Goal: Book appointment/travel/reservation

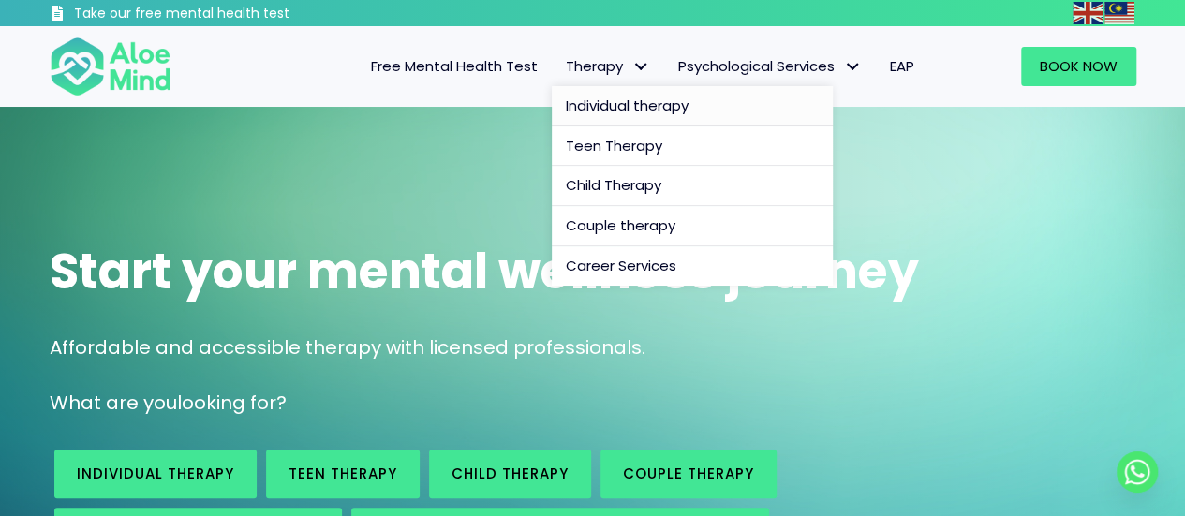
click at [604, 104] on span "Individual therapy" at bounding box center [627, 106] width 123 height 20
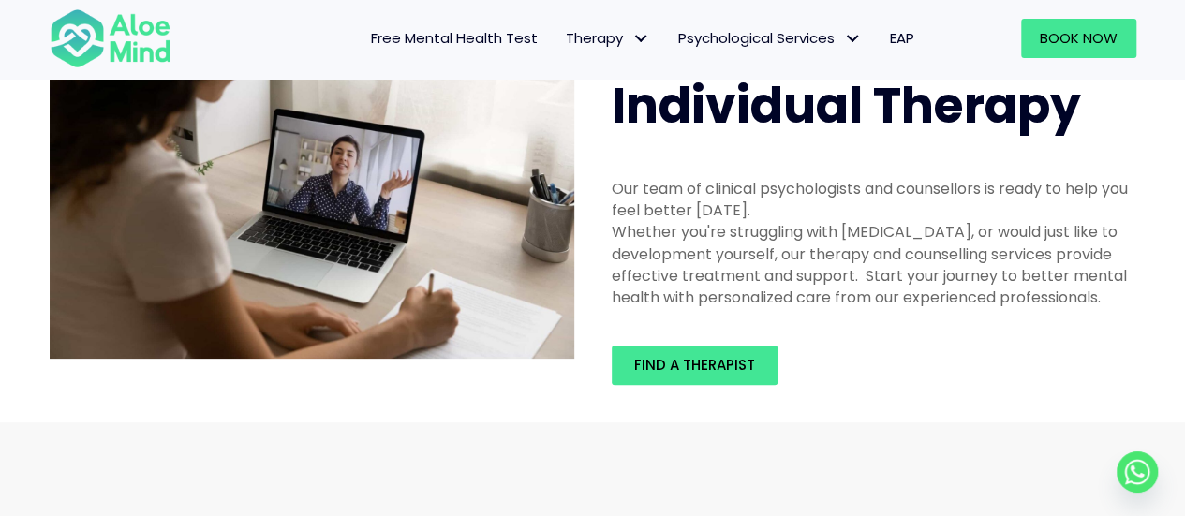
scroll to position [94, 0]
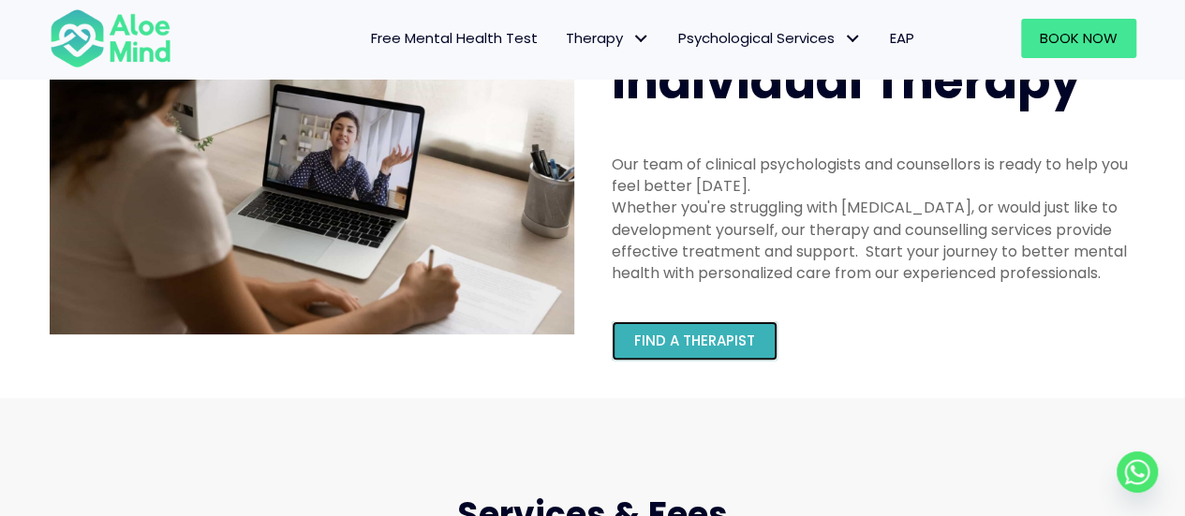
click at [688, 350] on span "Find a therapist" at bounding box center [694, 341] width 121 height 20
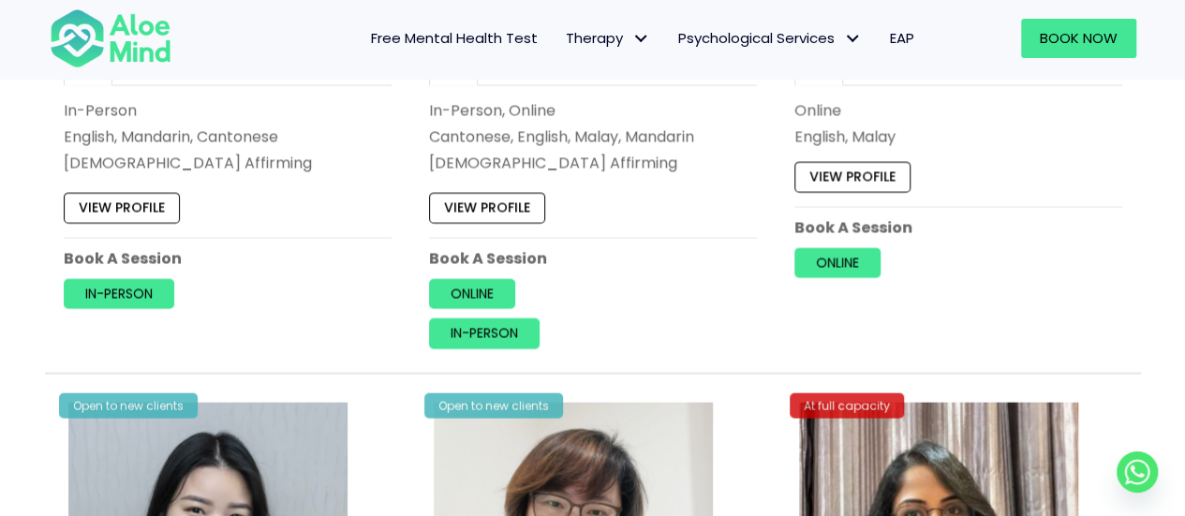
scroll to position [5527, 0]
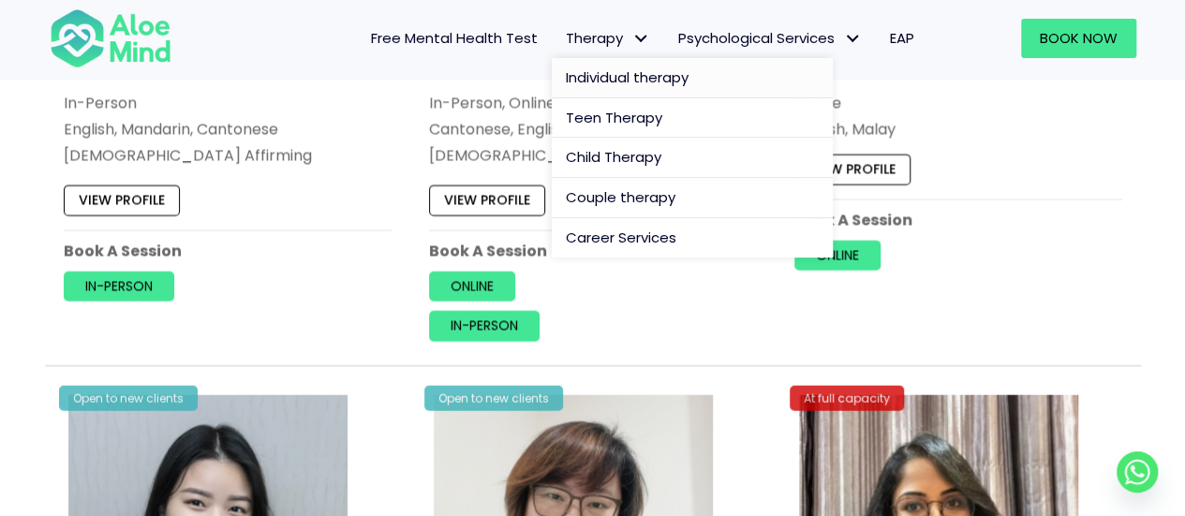
click at [623, 67] on link "Individual therapy" at bounding box center [692, 78] width 281 height 40
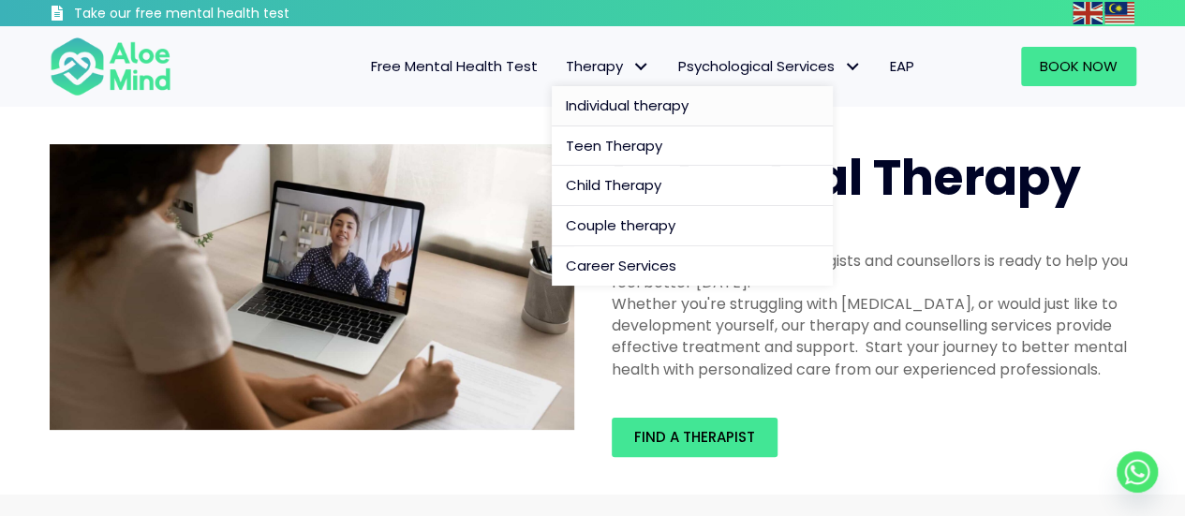
click at [609, 99] on span "Individual therapy" at bounding box center [627, 106] width 123 height 20
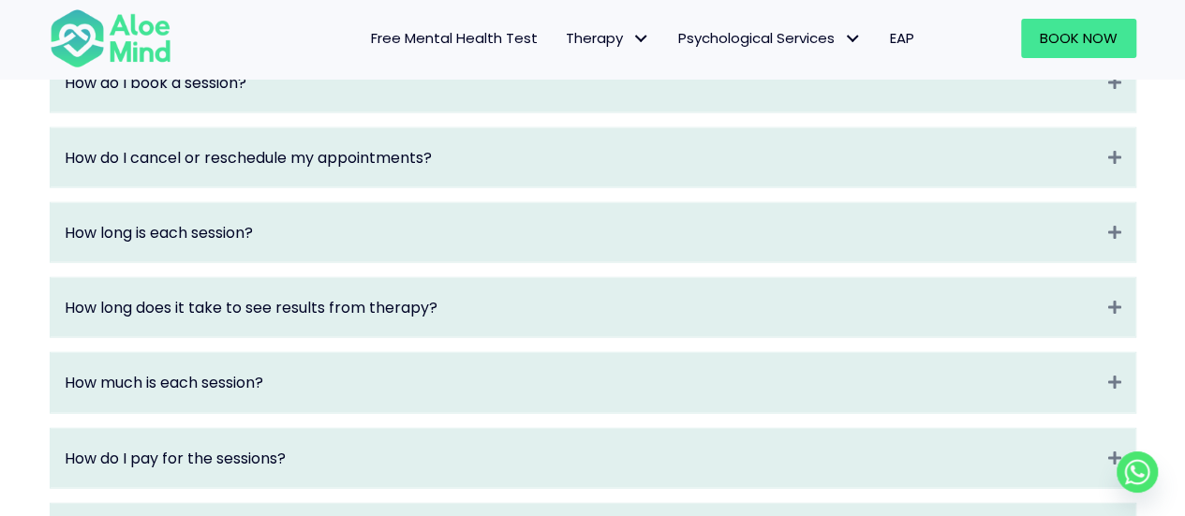
scroll to position [2248, 0]
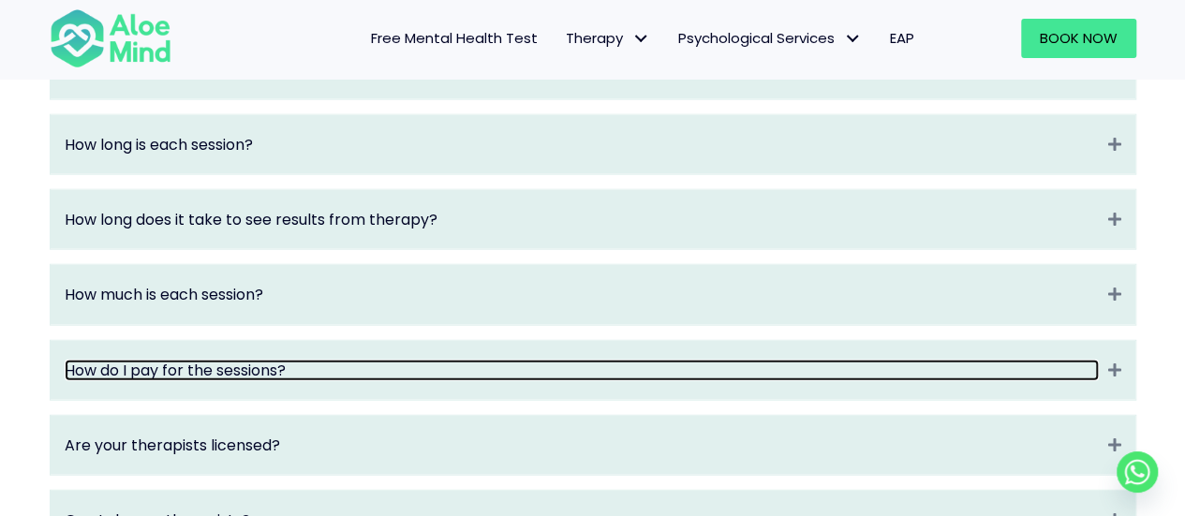
click at [375, 381] on link "How do I pay for the sessions?" at bounding box center [582, 371] width 1034 height 22
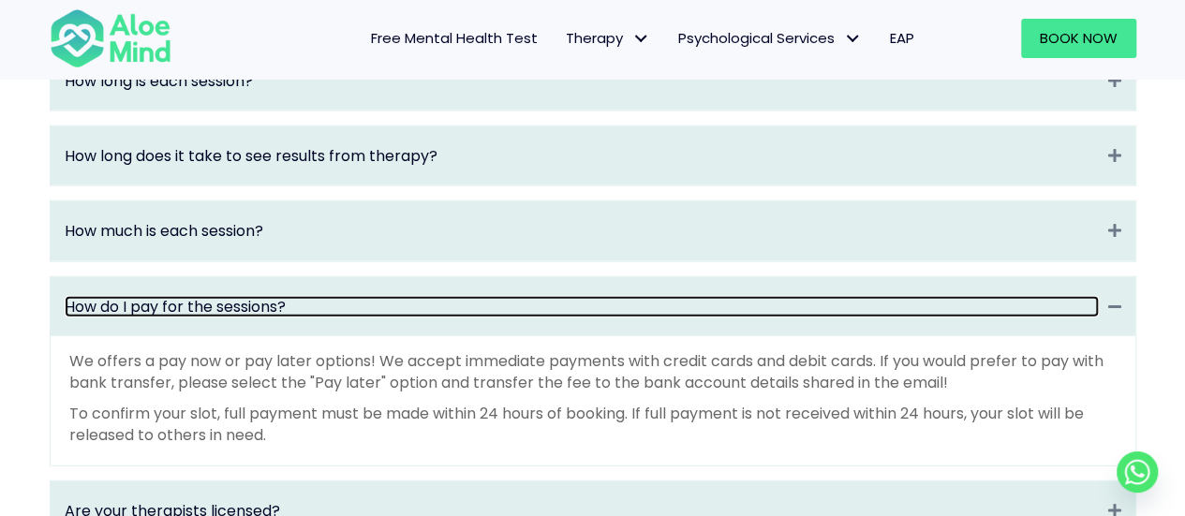
scroll to position [2342, 0]
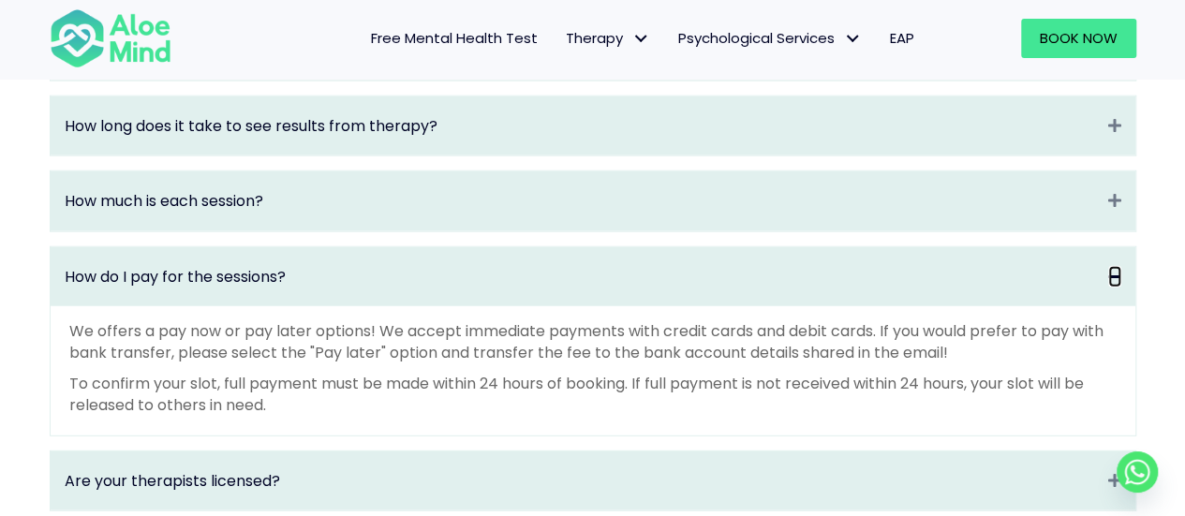
click at [1109, 288] on icon "Collapse" at bounding box center [1114, 277] width 13 height 22
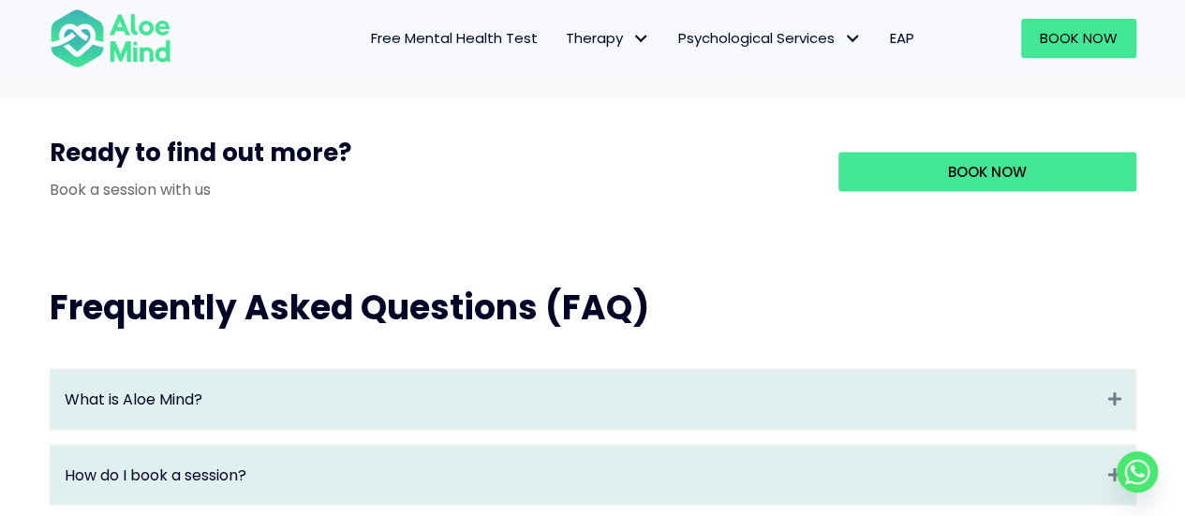
scroll to position [1821, 0]
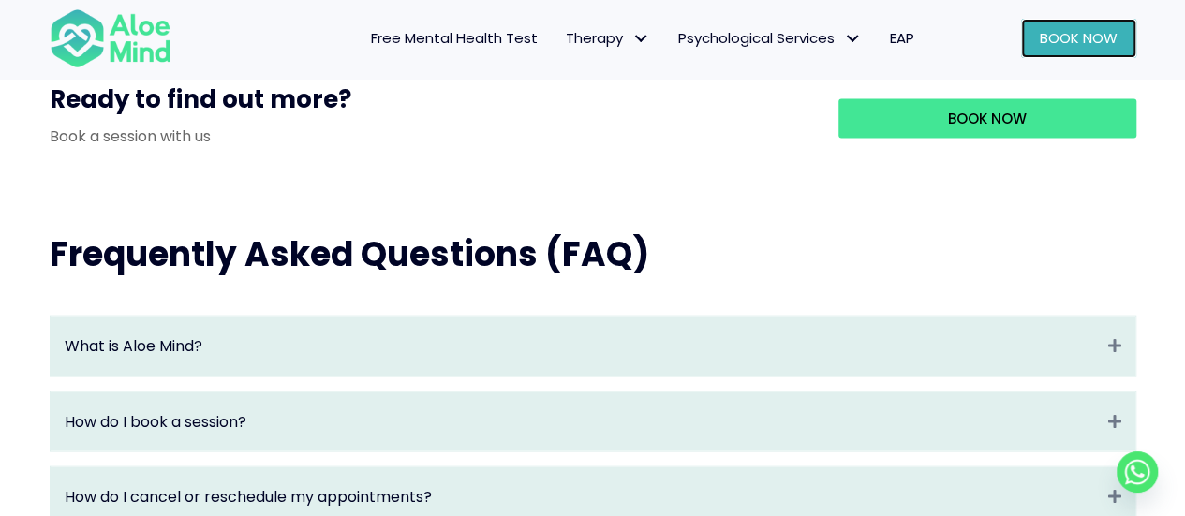
click at [1074, 29] on span "Book Now" at bounding box center [1079, 38] width 78 height 20
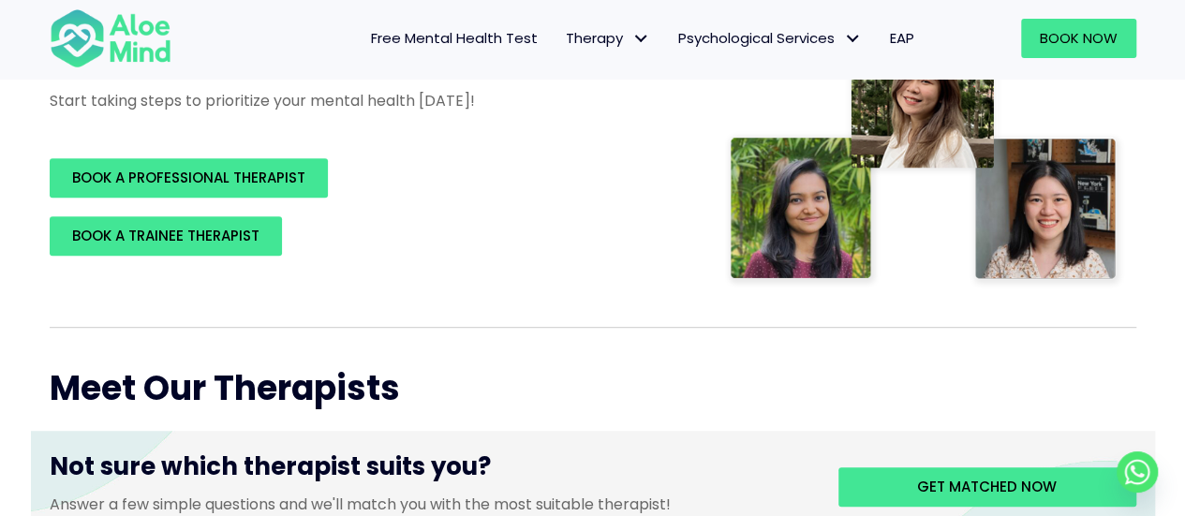
scroll to position [468, 0]
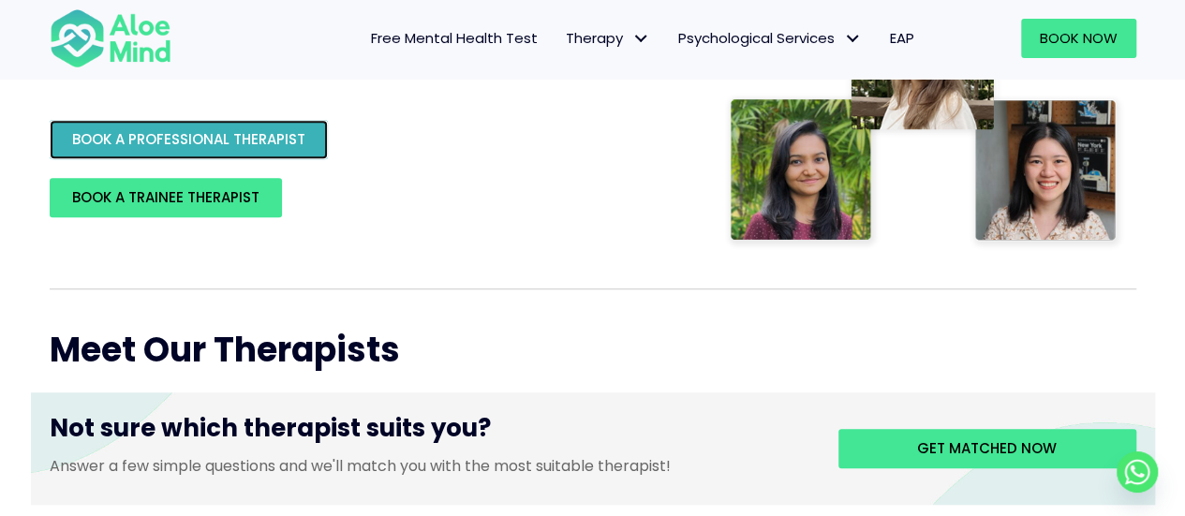
click at [287, 143] on span "BOOK A PROFESSIONAL THERAPIST" at bounding box center [188, 139] width 233 height 20
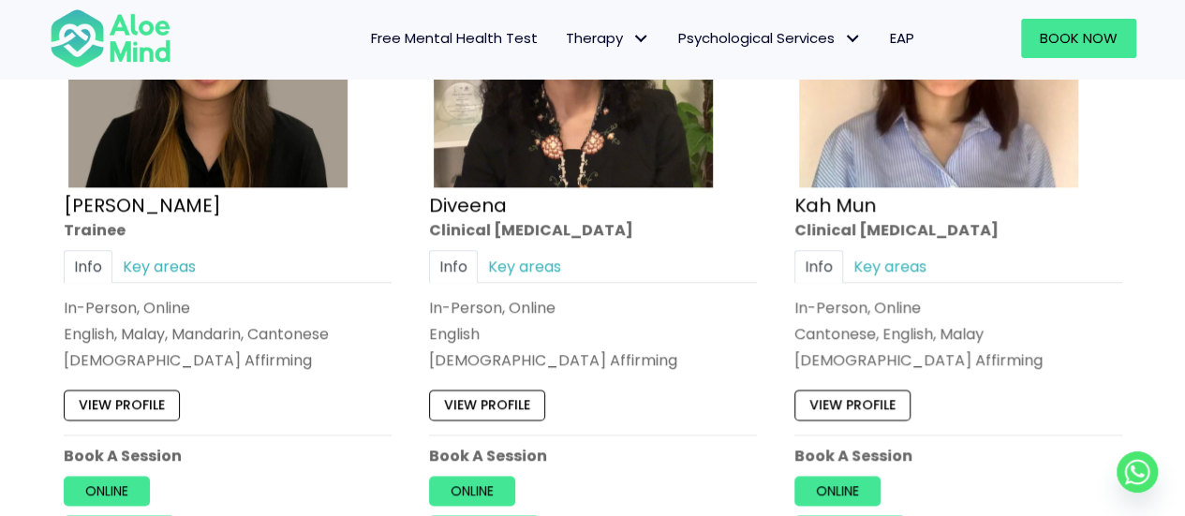
scroll to position [1218, 0]
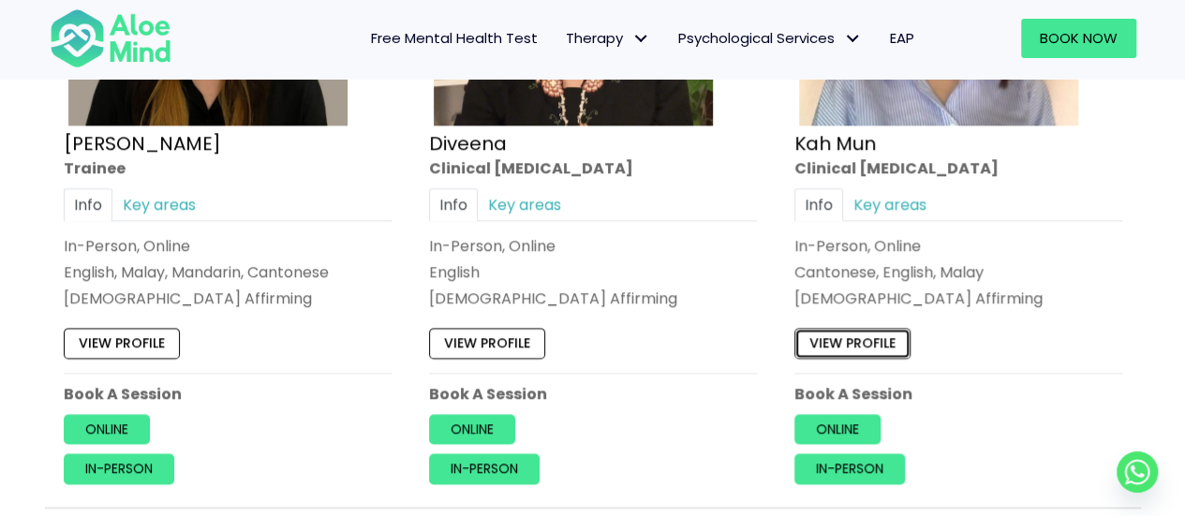
click at [853, 349] on link "View profile" at bounding box center [852, 343] width 116 height 30
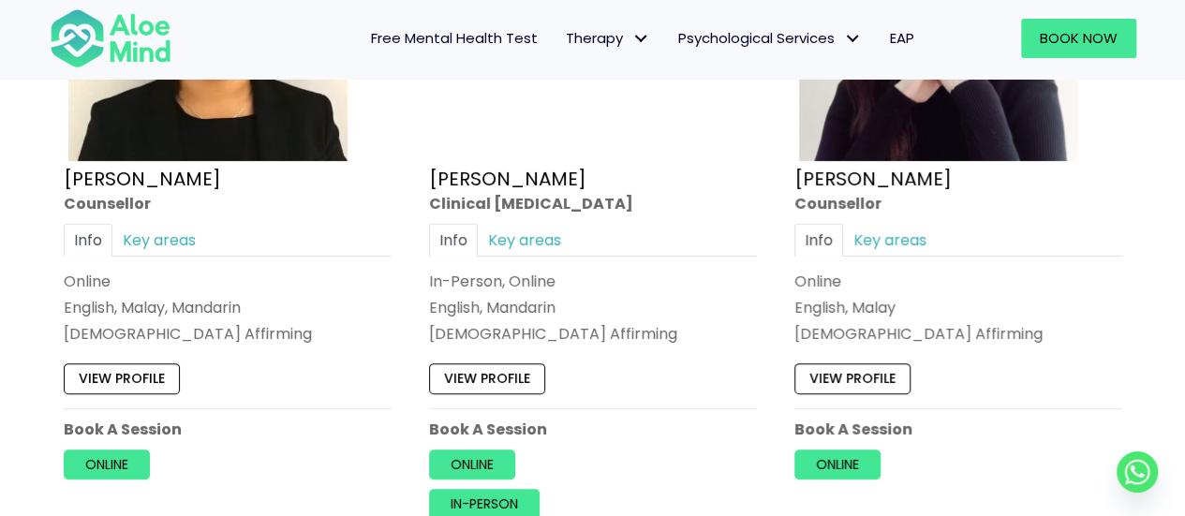
scroll to position [3279, 0]
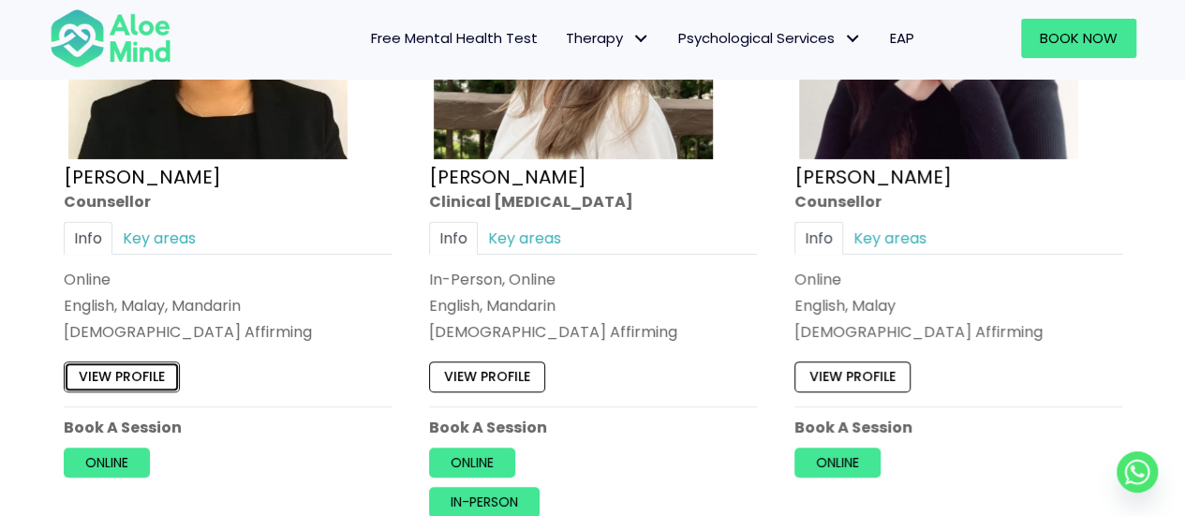
click at [135, 365] on link "View profile" at bounding box center [122, 377] width 116 height 30
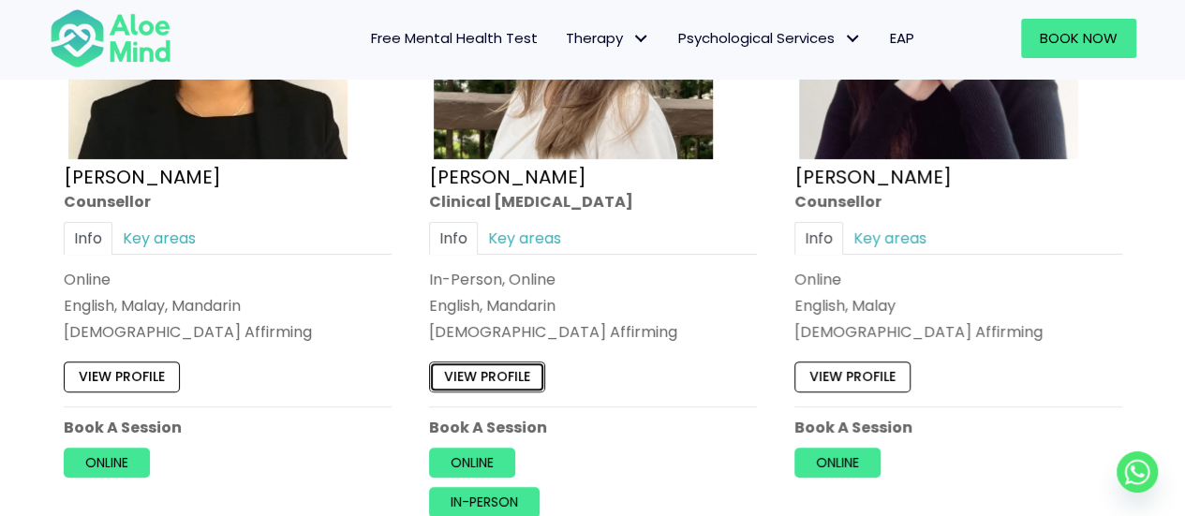
click at [490, 374] on link "View profile" at bounding box center [487, 377] width 116 height 30
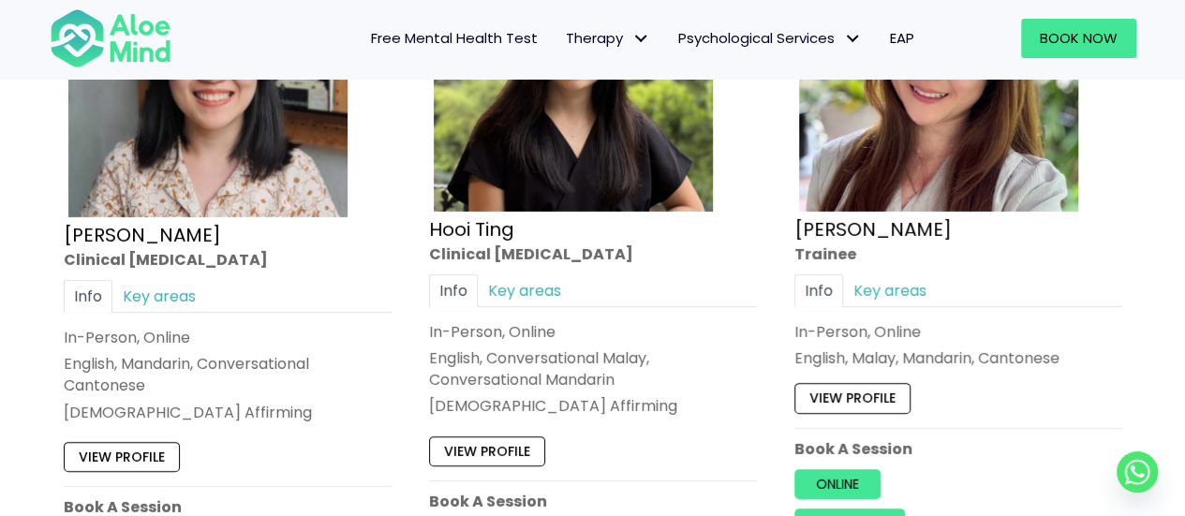
scroll to position [6767, 0]
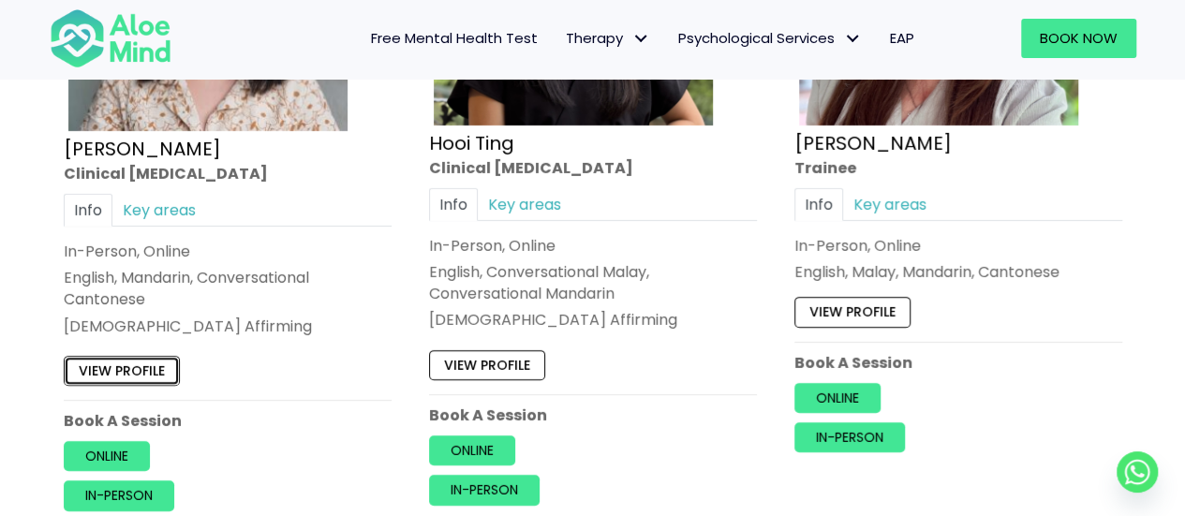
click at [120, 356] on link "View profile" at bounding box center [122, 371] width 116 height 30
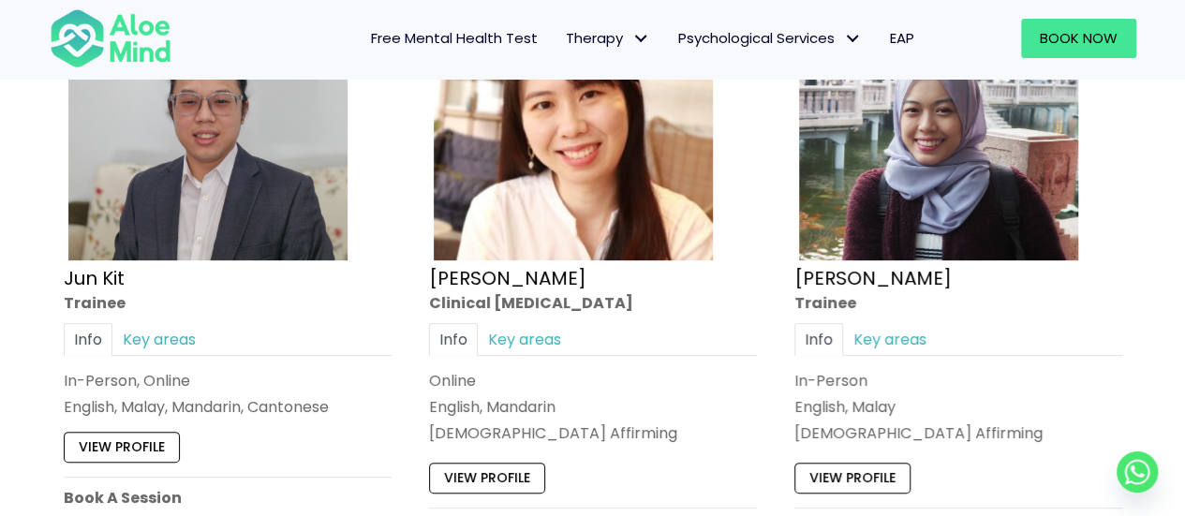
scroll to position [7423, 0]
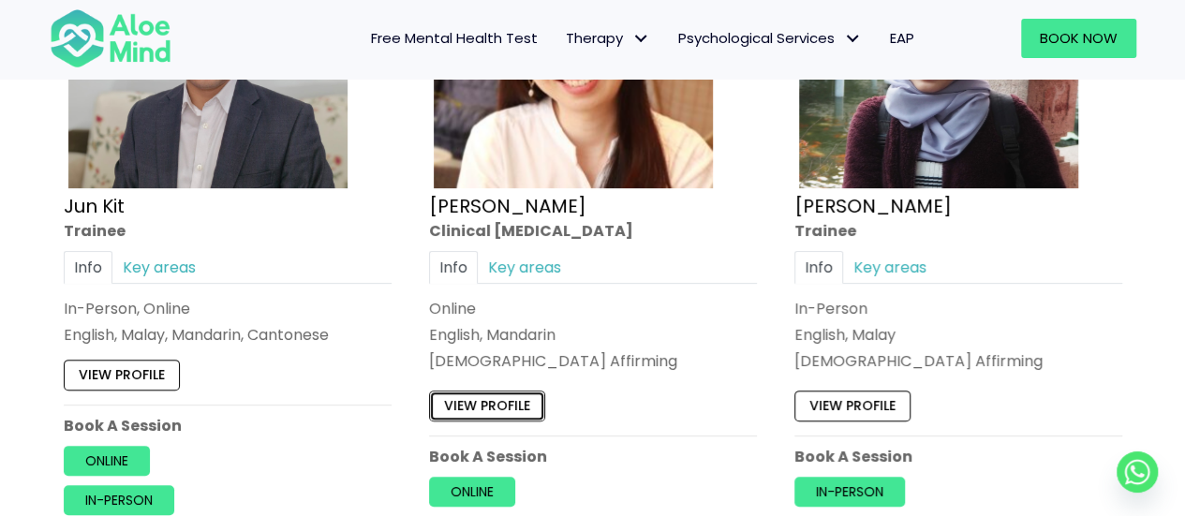
click at [486, 391] on link "View profile" at bounding box center [487, 406] width 116 height 30
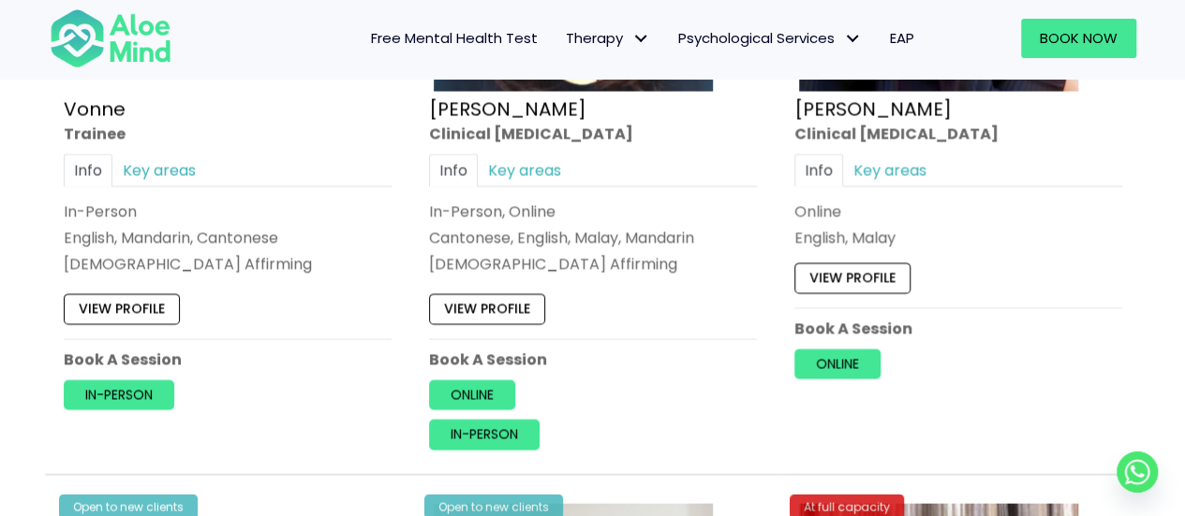
scroll to position [5448, 0]
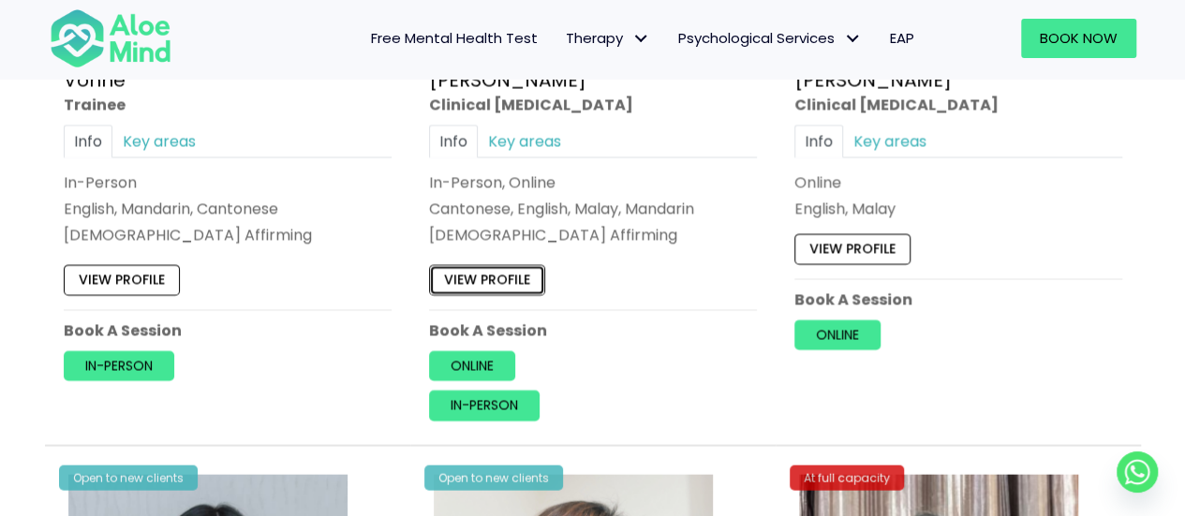
click at [492, 266] on link "View profile" at bounding box center [487, 281] width 116 height 30
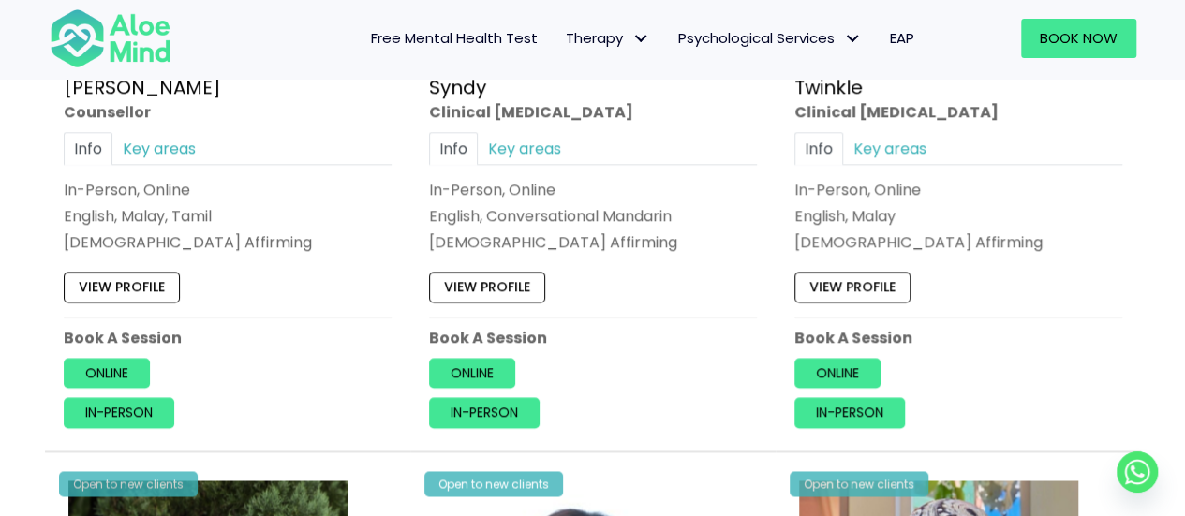
scroll to position [4792, 0]
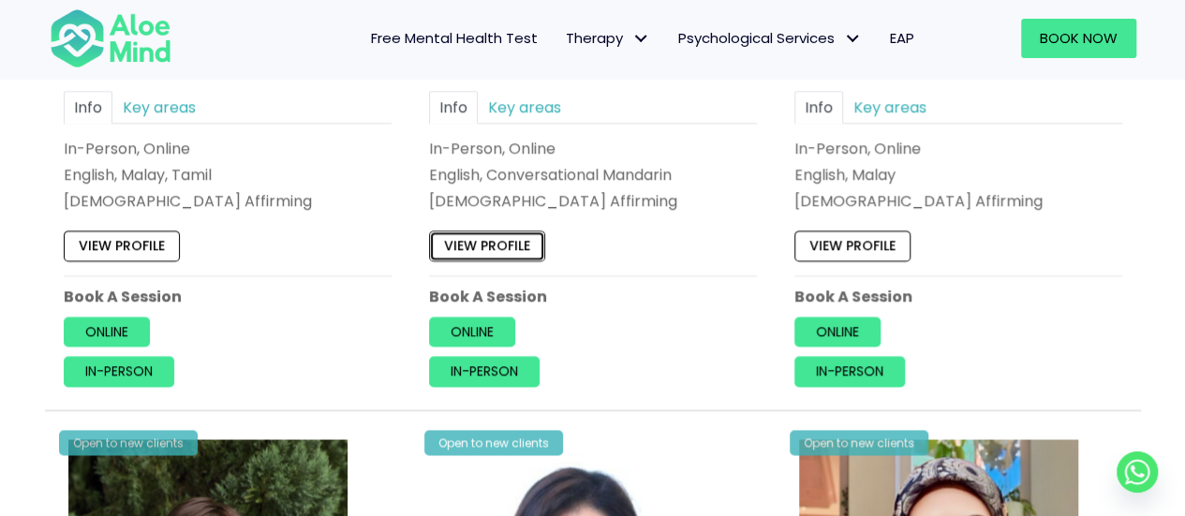
click at [506, 230] on link "View profile" at bounding box center [487, 245] width 116 height 30
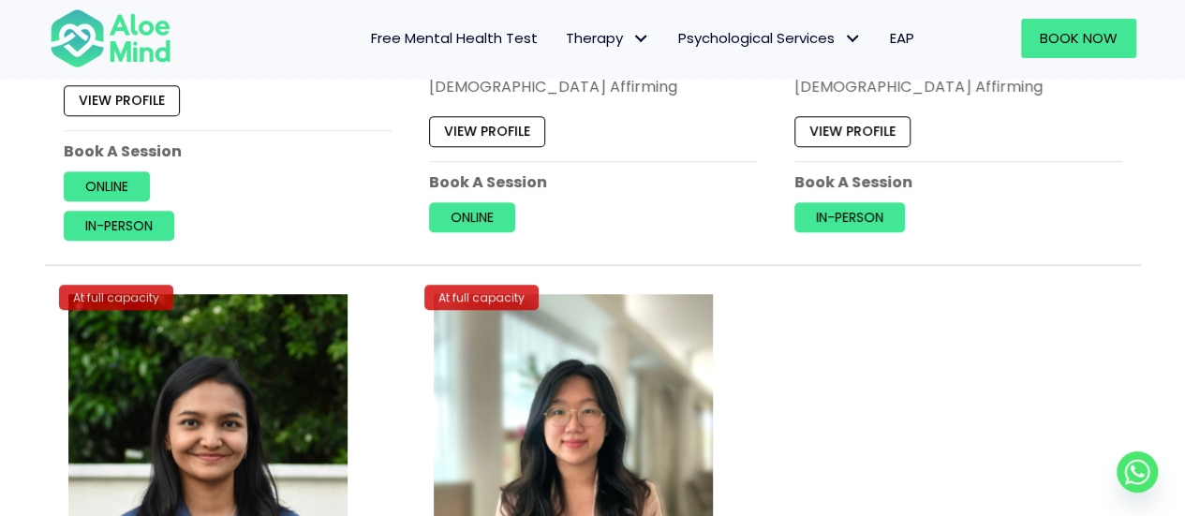
scroll to position [7696, 0]
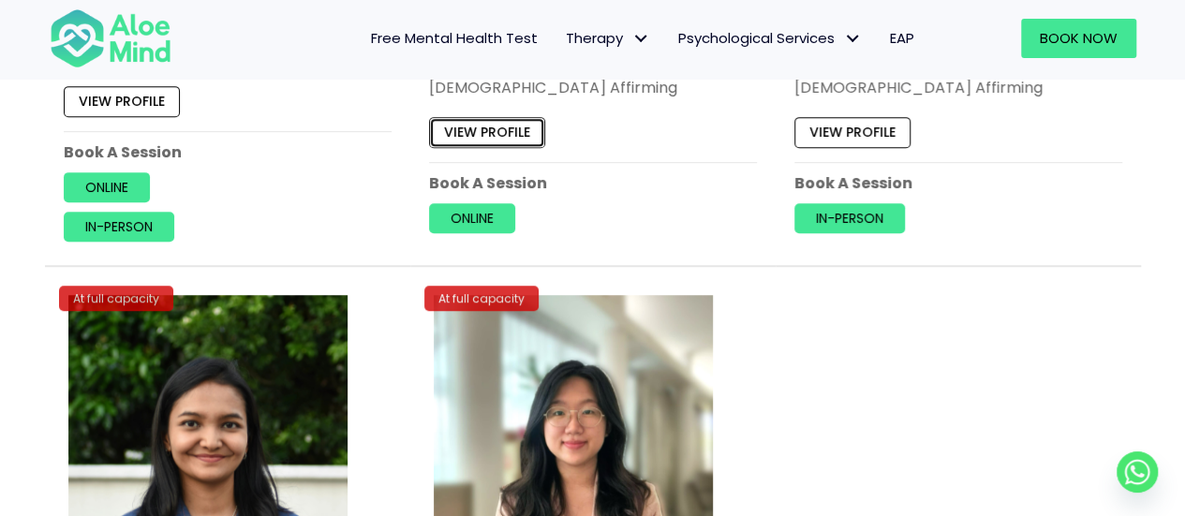
click at [488, 117] on link "View profile" at bounding box center [487, 132] width 116 height 30
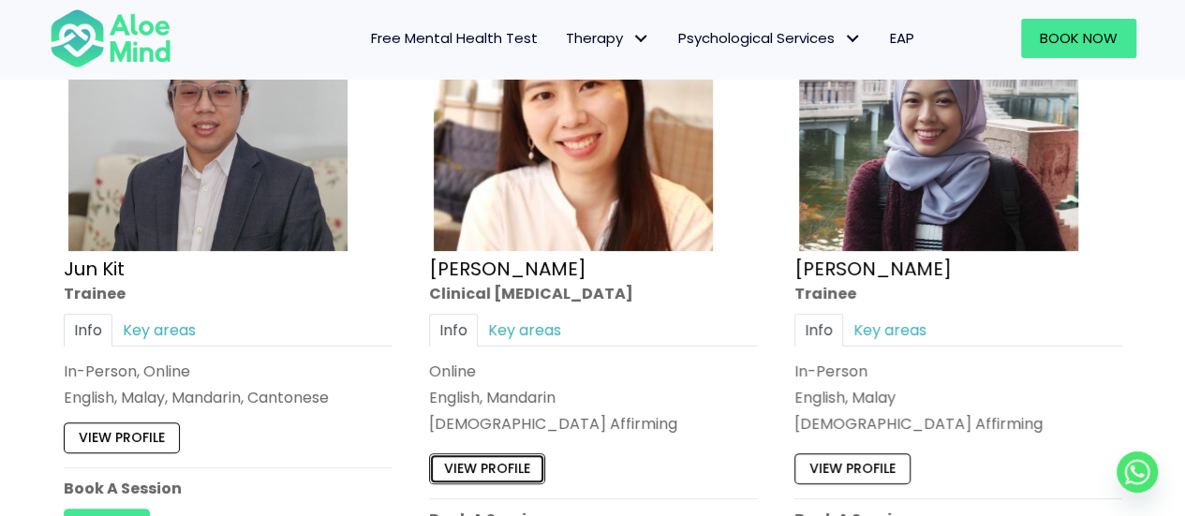
scroll to position [7321, 0]
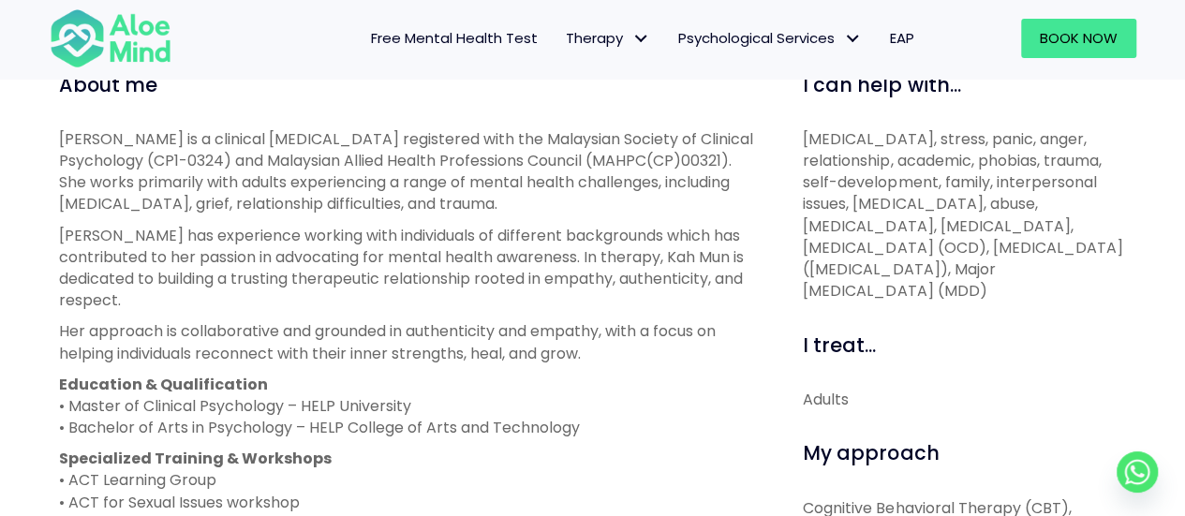
scroll to position [656, 0]
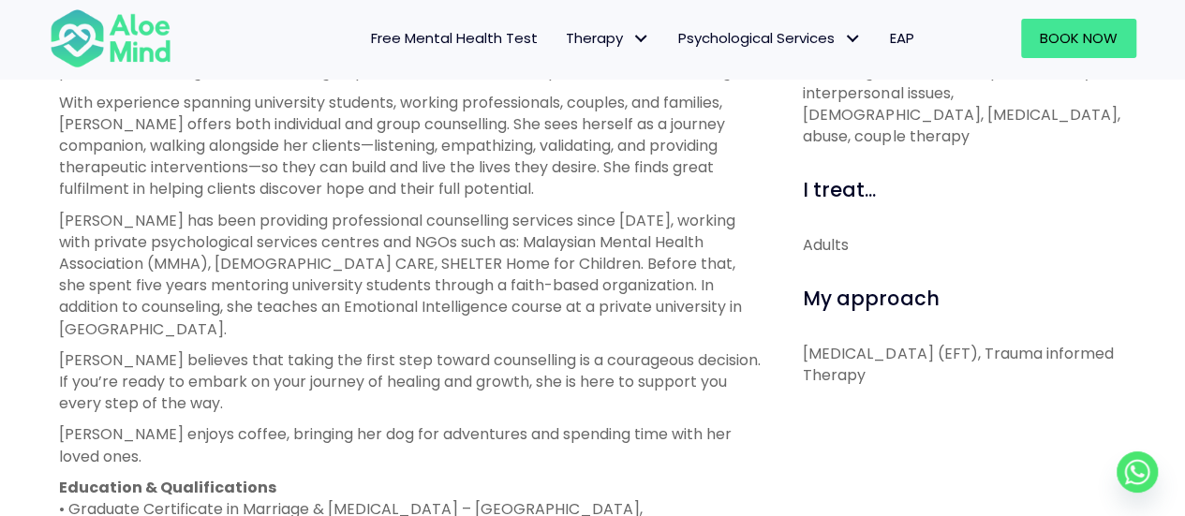
scroll to position [749, 0]
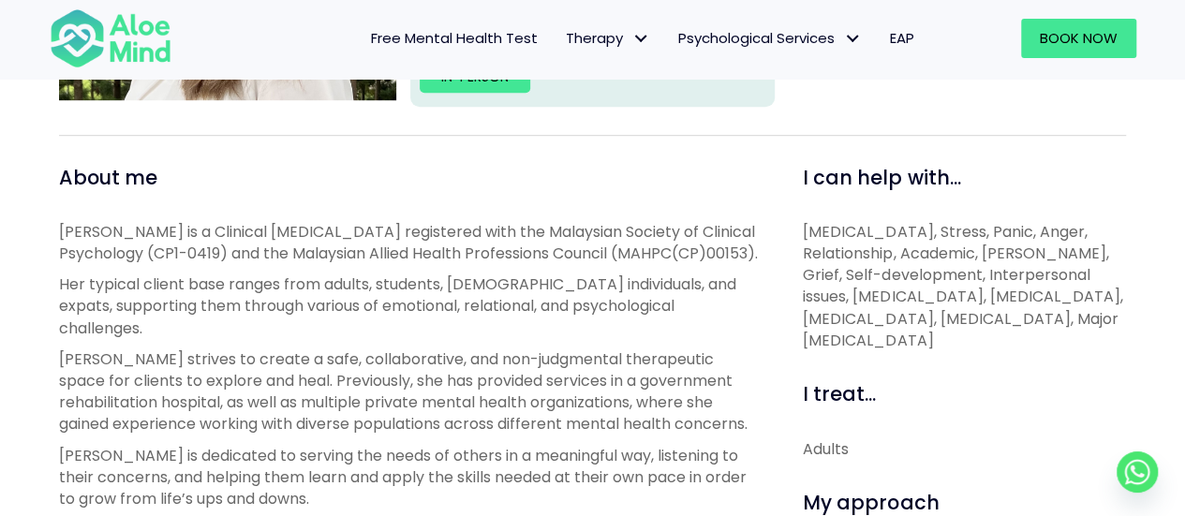
scroll to position [562, 0]
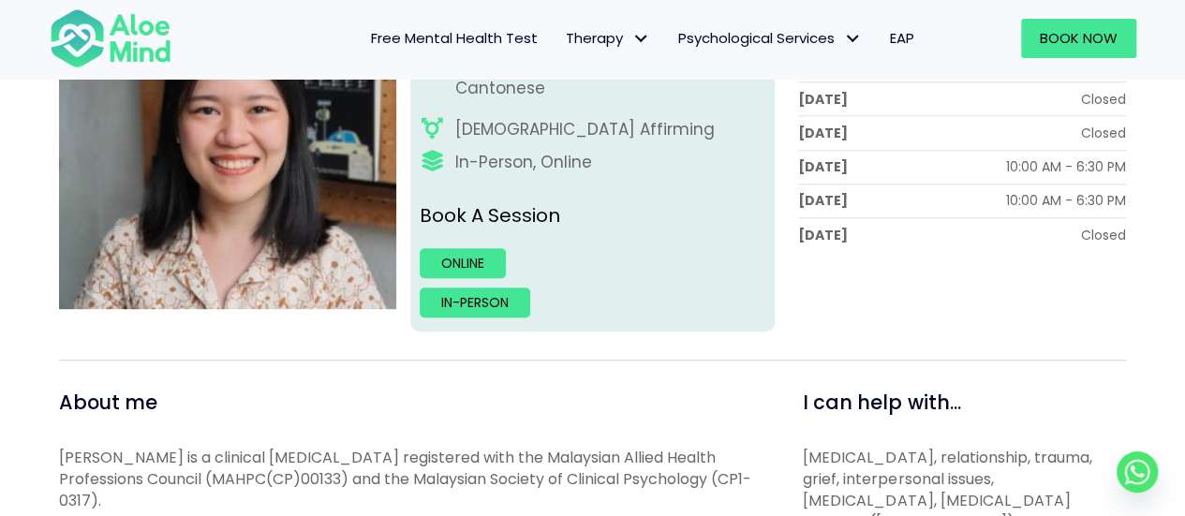
scroll to position [375, 0]
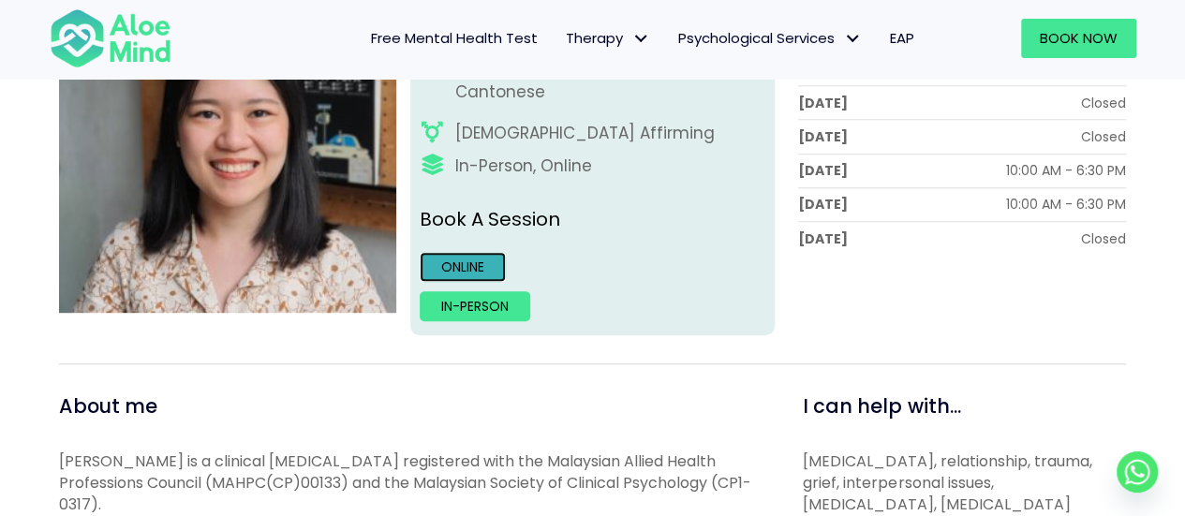
click at [463, 266] on link "Online" at bounding box center [463, 267] width 86 height 30
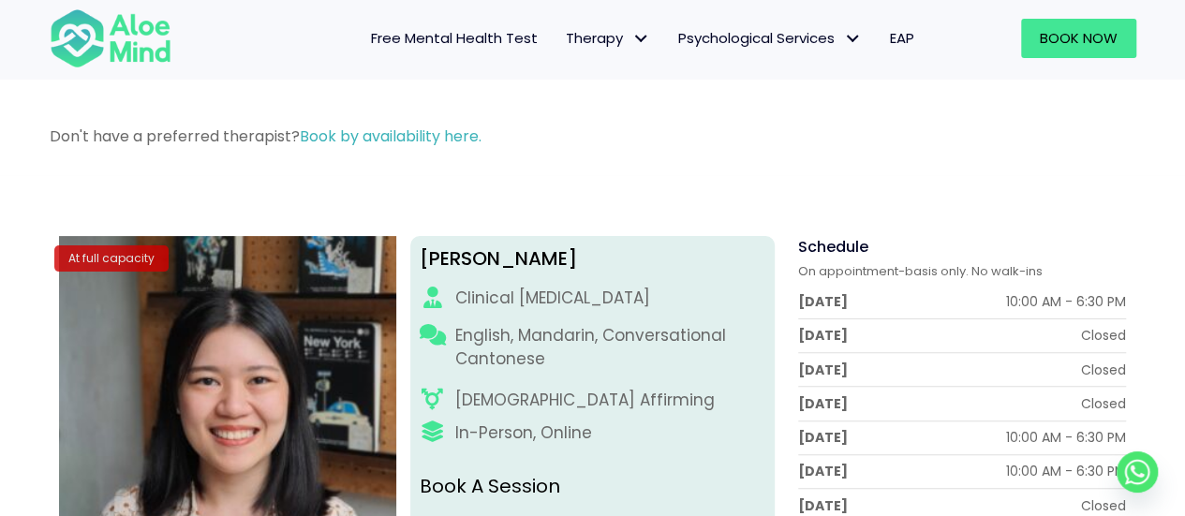
scroll to position [281, 0]
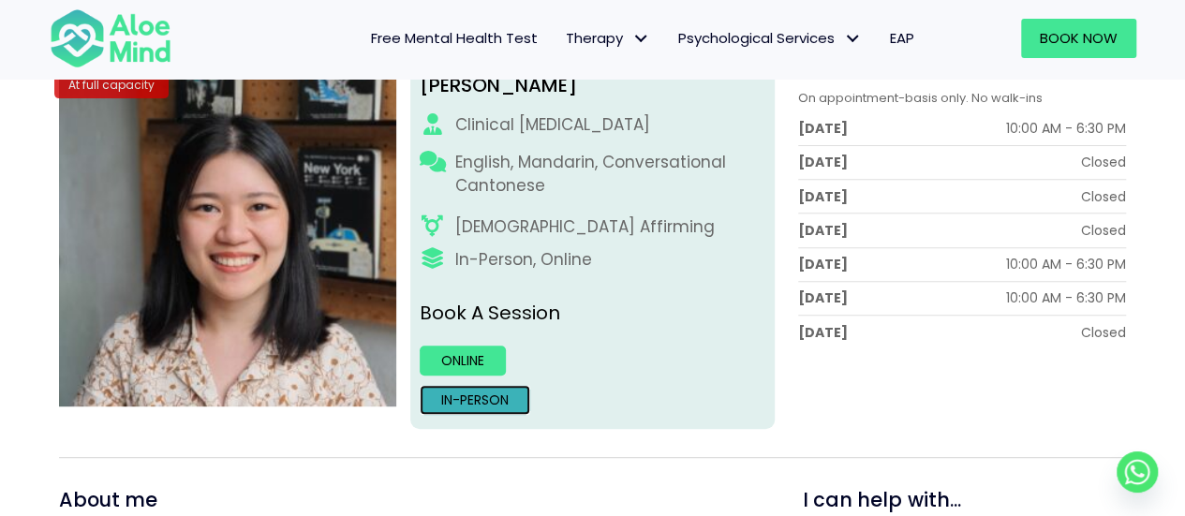
click at [466, 404] on link "In-person" at bounding box center [475, 400] width 111 height 30
click at [474, 362] on link "Online" at bounding box center [463, 361] width 86 height 30
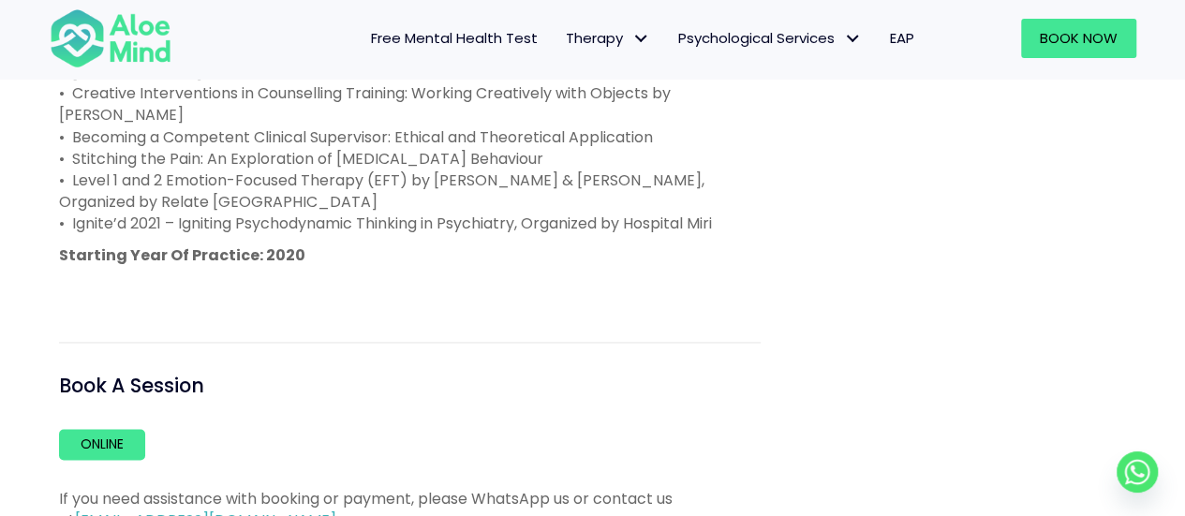
scroll to position [1218, 0]
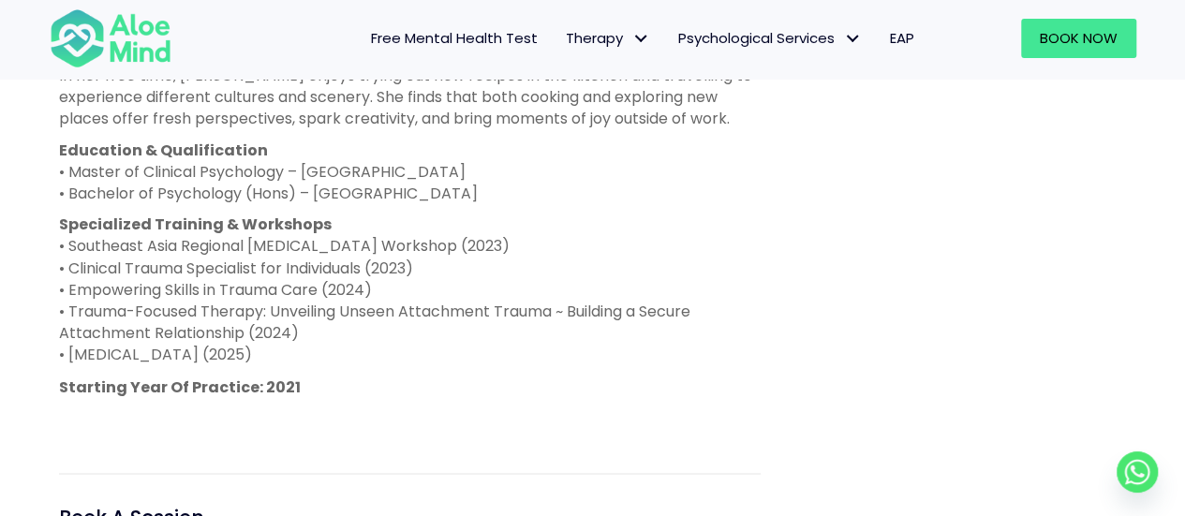
scroll to position [1405, 0]
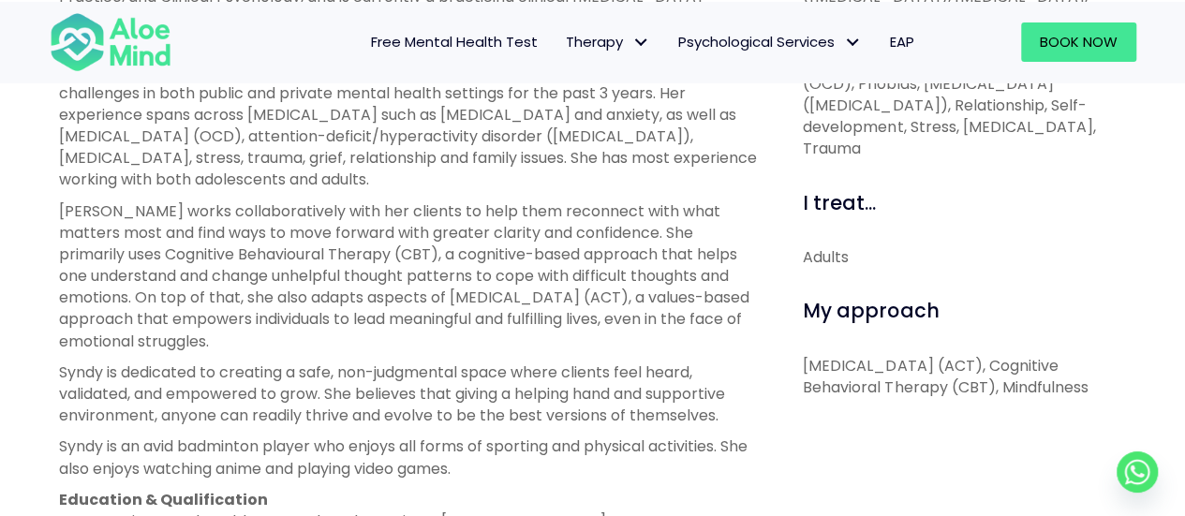
scroll to position [1218, 0]
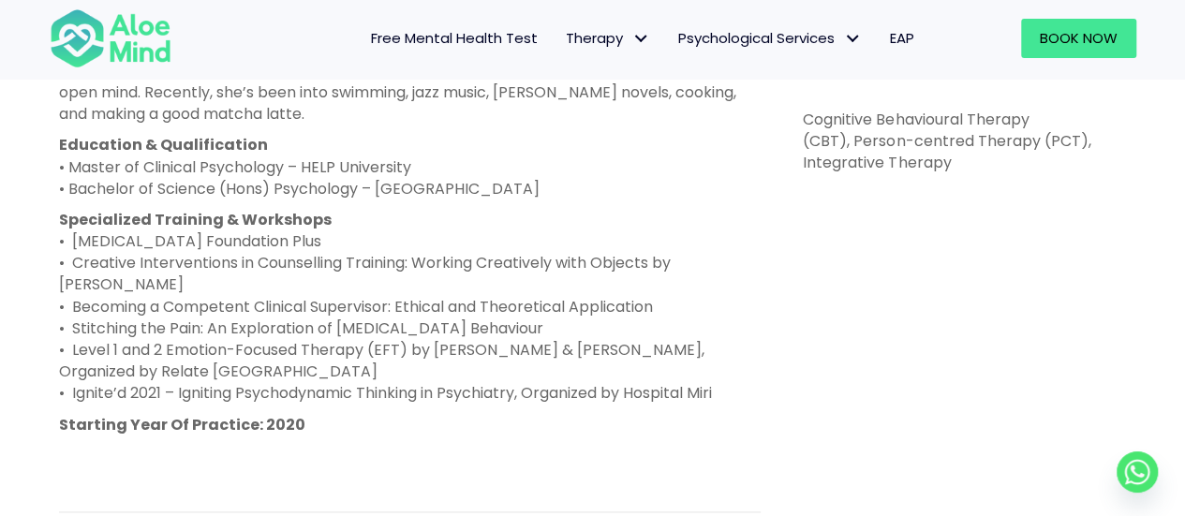
scroll to position [1124, 0]
